Goal: Task Accomplishment & Management: Manage account settings

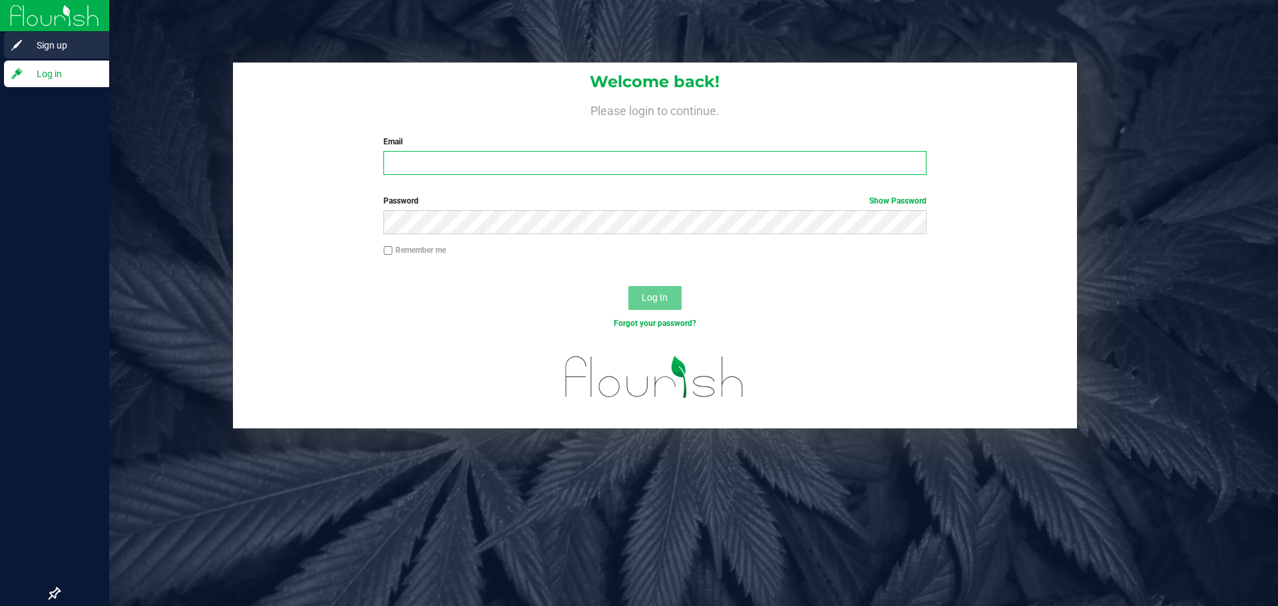
type input "[PERSON_NAME][EMAIL_ADDRESS][DOMAIN_NAME]"
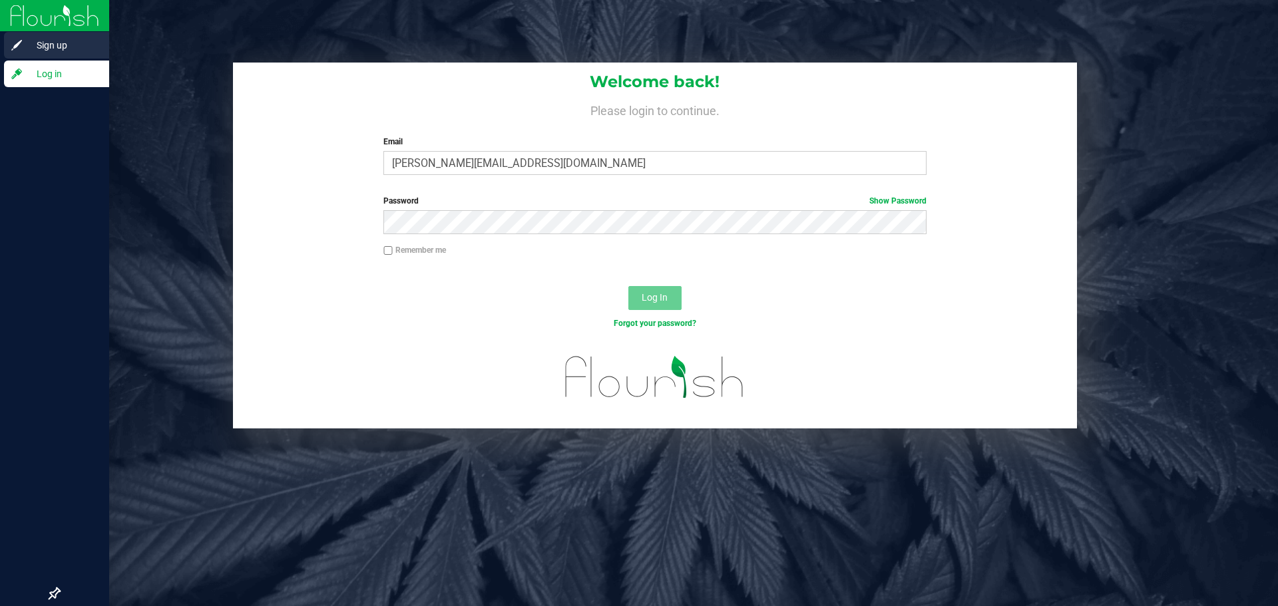
click at [49, 44] on span "Sign up" at bounding box center [63, 45] width 80 height 16
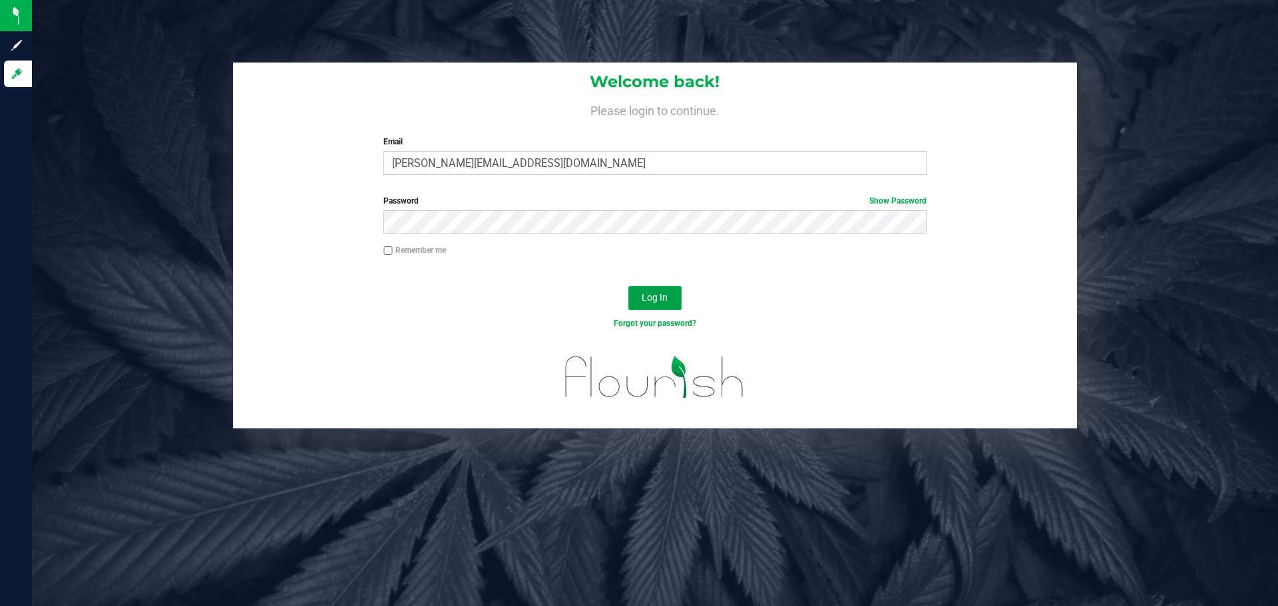
click at [674, 305] on button "Log In" at bounding box center [654, 298] width 53 height 24
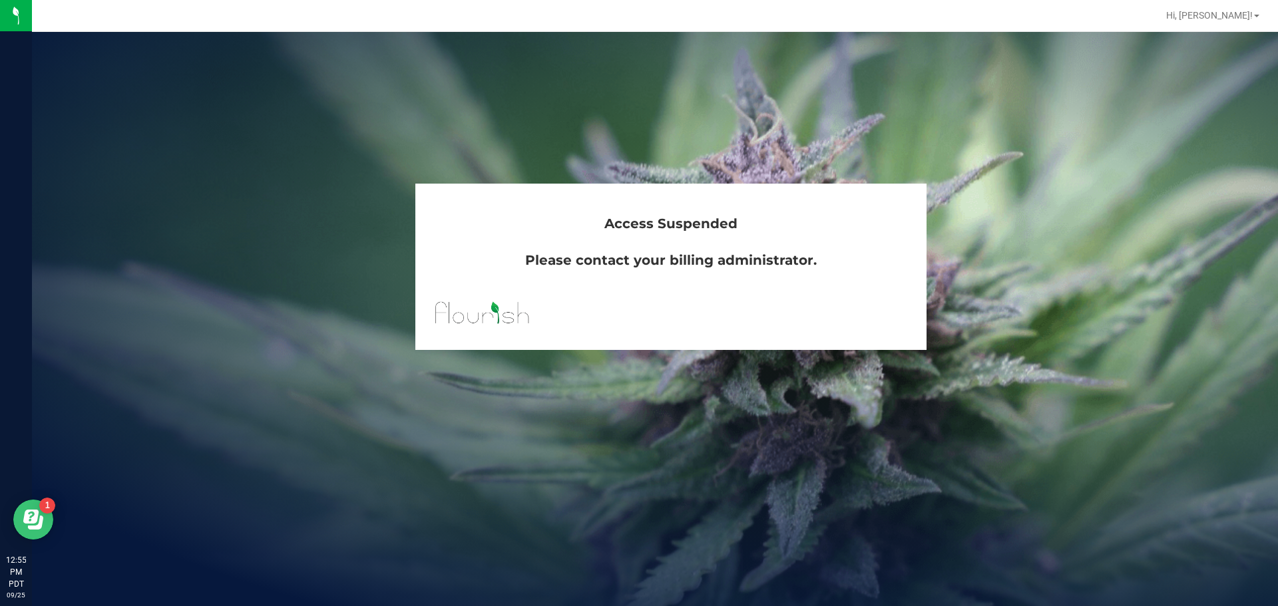
click at [50, 511] on div "1" at bounding box center [47, 506] width 16 height 16
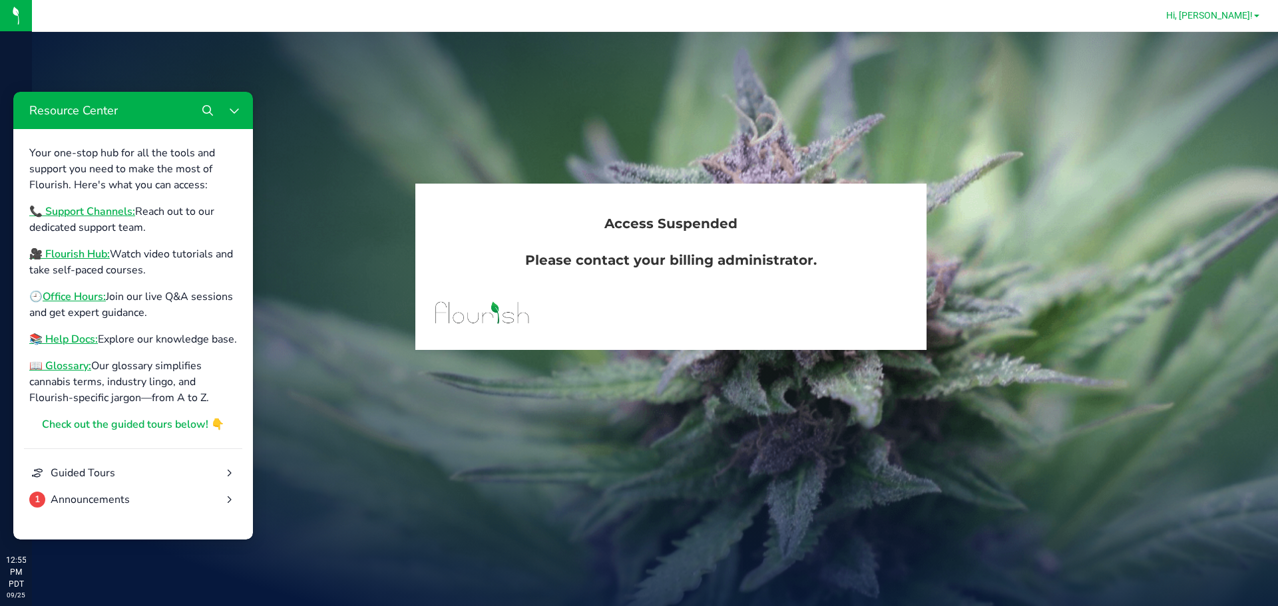
click at [1233, 16] on span "Hi, [PERSON_NAME]!" at bounding box center [1209, 15] width 87 height 11
click at [1046, 98] on div "Access Suspended Please contact your billing administrator." at bounding box center [655, 319] width 1246 height 574
click at [20, 8] on img at bounding box center [54, 15] width 89 height 31
